Goal: Register for event/course

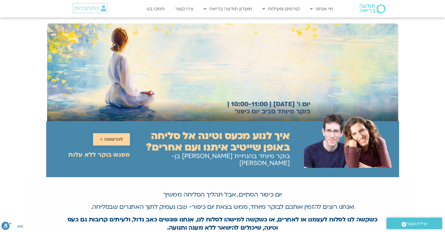
click at [108, 137] on span "להרשמה >" at bounding box center [111, 138] width 23 height 5
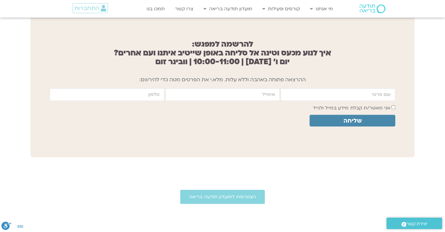
scroll to position [468, 0]
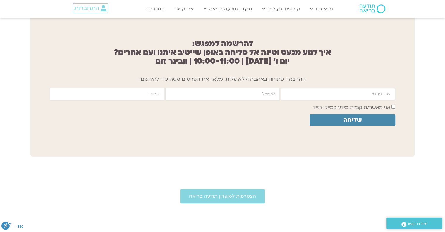
click at [331, 89] on input "firstname" at bounding box center [338, 94] width 115 height 13
type input "אורית נדב"
type input "orit26nadav@gmail.com"
type input "0546527077"
click at [372, 117] on span "שליחה" at bounding box center [353, 120] width 72 height 7
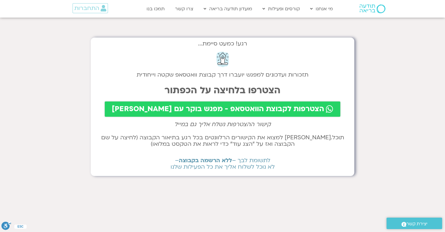
click at [208, 106] on span "הצטרפות לקבוצת הוואטסאפ - מפגש בוקר עם [PERSON_NAME]" at bounding box center [218, 109] width 213 height 8
